Goal: Information Seeking & Learning: Learn about a topic

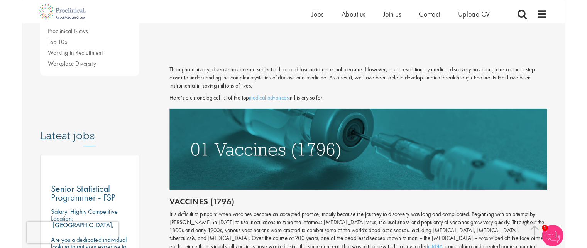
scroll to position [296, 0]
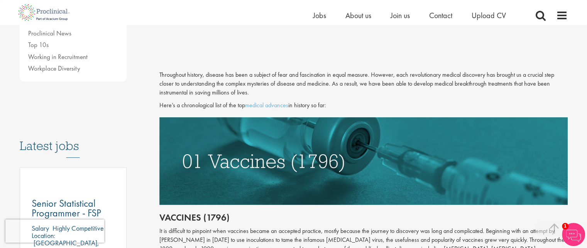
click at [170, 75] on p "Throughout history, disease has been a subject of fear and fascination in equal…" at bounding box center [363, 84] width 408 height 27
click at [142, 78] on div "Content types Quizzes Blogs Guidebooks & Reports Videos Infographics Case studi…" at bounding box center [84, 119] width 140 height 658
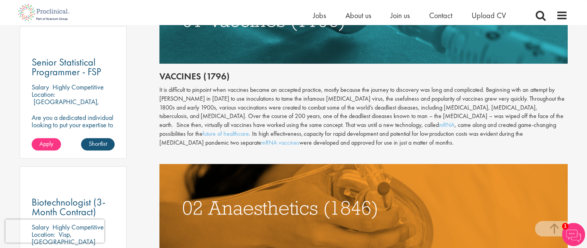
scroll to position [438, 0]
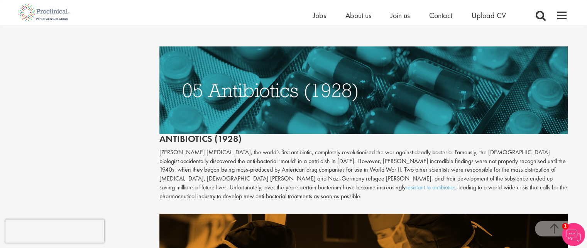
scroll to position [1113, 0]
click at [135, 85] on div "Content types Quizzes Blogs Guidebooks & Reports Videos Infographics Case studi…" at bounding box center [294, 57] width 560 height 2175
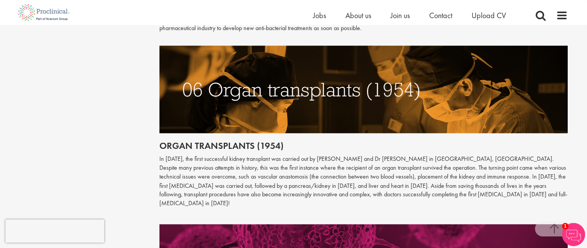
scroll to position [1282, 0]
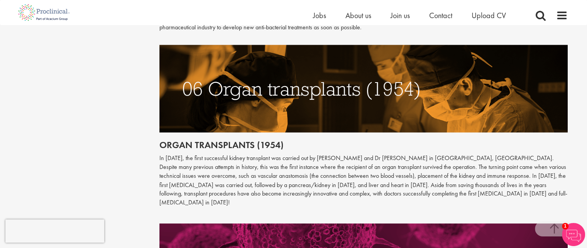
click at [212, 167] on p "In [DATE], the first successful kidney transplant was carried out by [PERSON_NA…" at bounding box center [363, 180] width 408 height 53
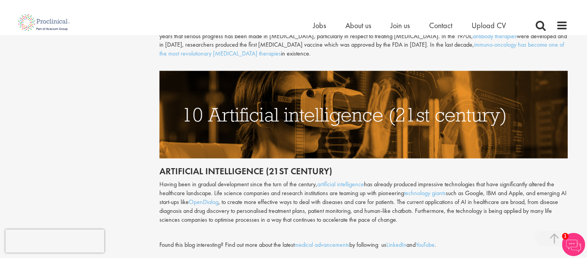
scroll to position [1957, 0]
